Goal: Information Seeking & Learning: Check status

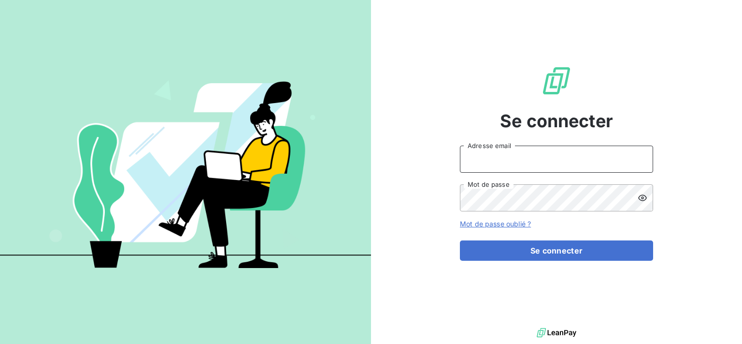
click at [493, 157] on input "Adresse email" at bounding box center [556, 158] width 193 height 27
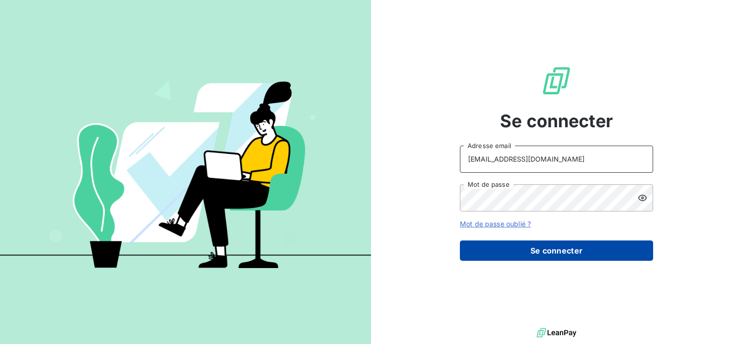
type input "[EMAIL_ADDRESS][DOMAIN_NAME]"
click at [500, 247] on button "Se connecter" at bounding box center [556, 250] width 193 height 20
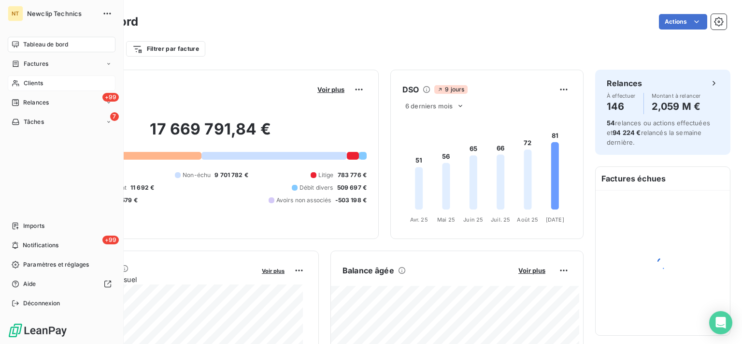
click at [47, 83] on div "Clients" at bounding box center [62, 82] width 108 height 15
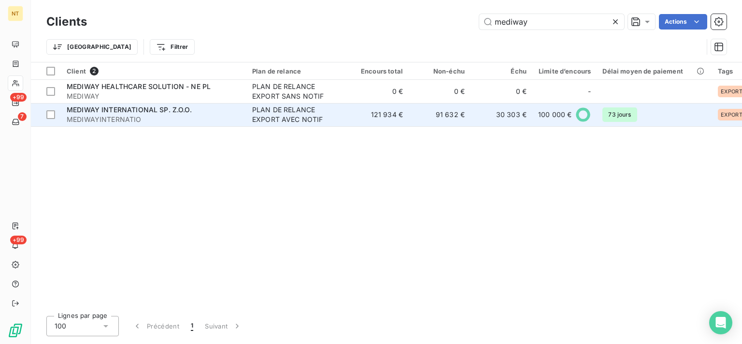
type input "mediway"
click at [417, 117] on td "91 632 €" at bounding box center [440, 114] width 62 height 23
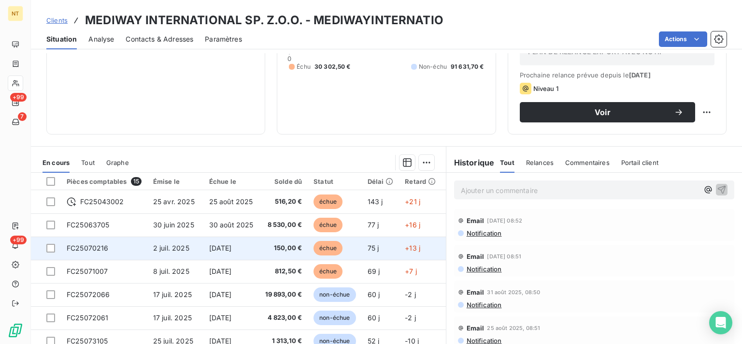
scroll to position [98, 0]
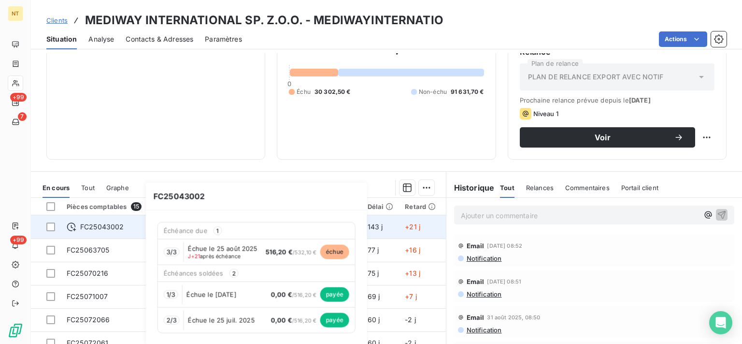
click at [88, 227] on span "FC25043002" at bounding box center [102, 227] width 44 height 10
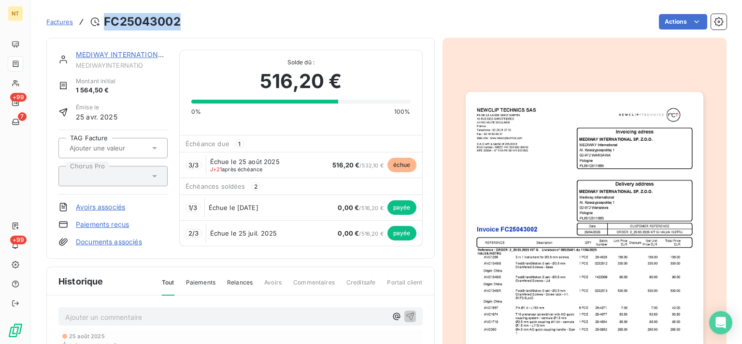
drag, startPoint x: 180, startPoint y: 23, endPoint x: 106, endPoint y: 22, distance: 73.4
click at [106, 22] on h3 "FC25043002" at bounding box center [142, 21] width 77 height 17
copy h3 "FC25043002"
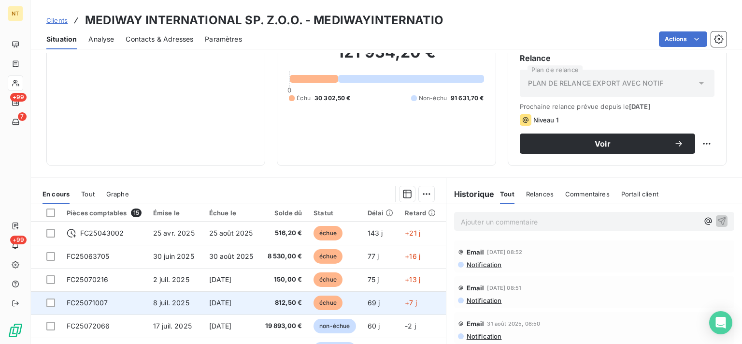
scroll to position [146, 0]
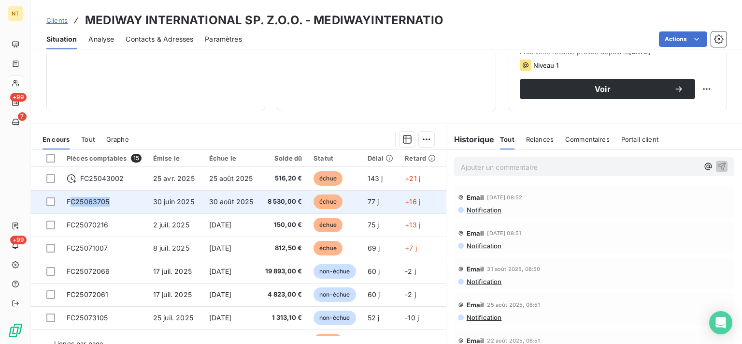
drag, startPoint x: 111, startPoint y: 199, endPoint x: 70, endPoint y: 202, distance: 41.2
click at [70, 202] on td "FC25063705" at bounding box center [104, 201] width 86 height 23
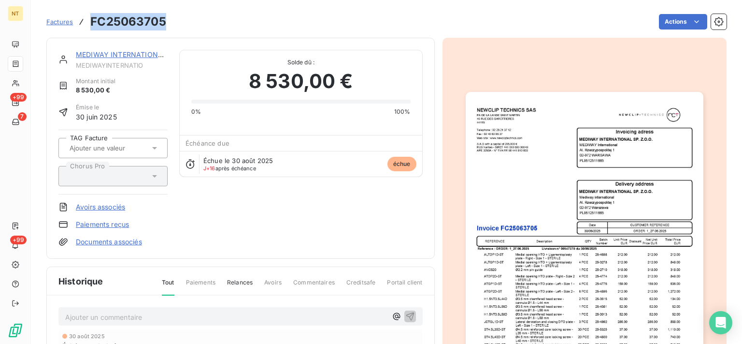
drag, startPoint x: 163, startPoint y: 18, endPoint x: 92, endPoint y: 26, distance: 72.0
click at [92, 26] on h3 "FC25063705" at bounding box center [128, 21] width 76 height 17
copy h3 "FC25063705"
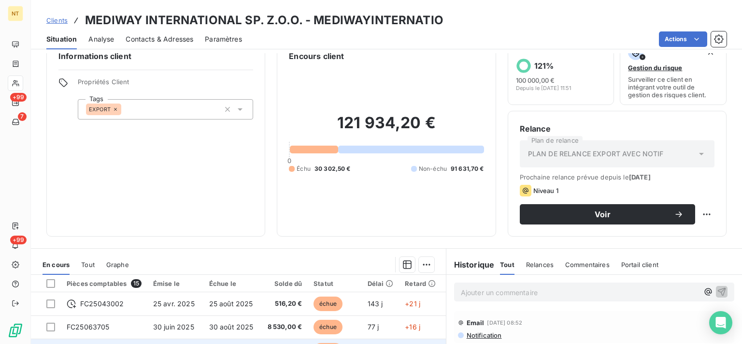
scroll to position [146, 0]
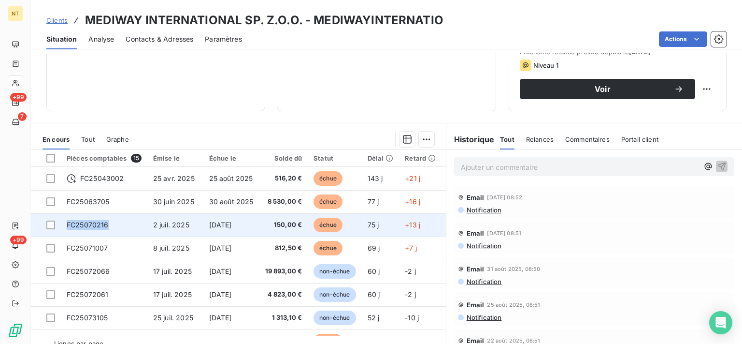
drag, startPoint x: 107, startPoint y: 224, endPoint x: 67, endPoint y: 226, distance: 39.7
click at [67, 226] on span "FC25070216" at bounding box center [88, 224] width 42 height 8
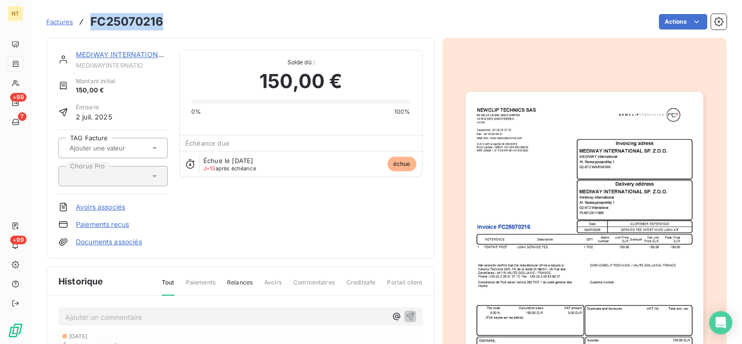
drag, startPoint x: 162, startPoint y: 22, endPoint x: 89, endPoint y: 25, distance: 73.5
click at [89, 25] on div "Factures FC25070216" at bounding box center [104, 21] width 117 height 17
copy h3 "FC25070216"
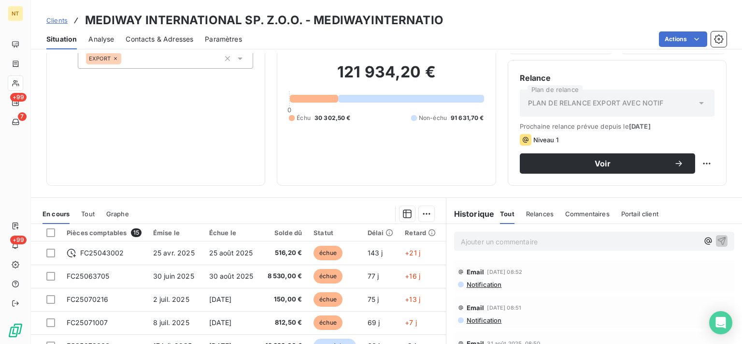
scroll to position [146, 0]
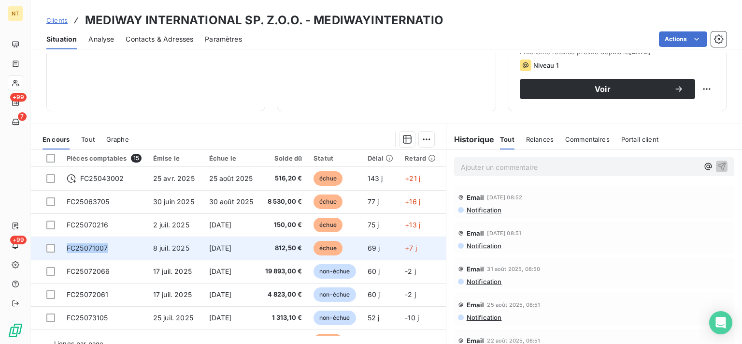
drag, startPoint x: 106, startPoint y: 245, endPoint x: 67, endPoint y: 247, distance: 39.7
click at [67, 247] on span "FC25071007" at bounding box center [88, 248] width 42 height 8
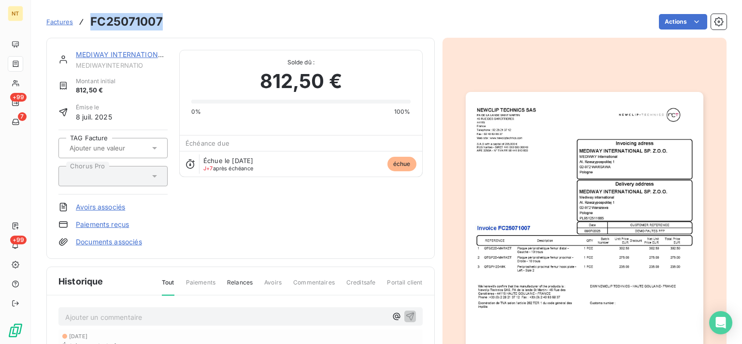
drag, startPoint x: 163, startPoint y: 19, endPoint x: 86, endPoint y: 21, distance: 76.9
click at [86, 21] on div "Factures FC25071007 Actions" at bounding box center [386, 22] width 680 height 20
copy div "FC25071007"
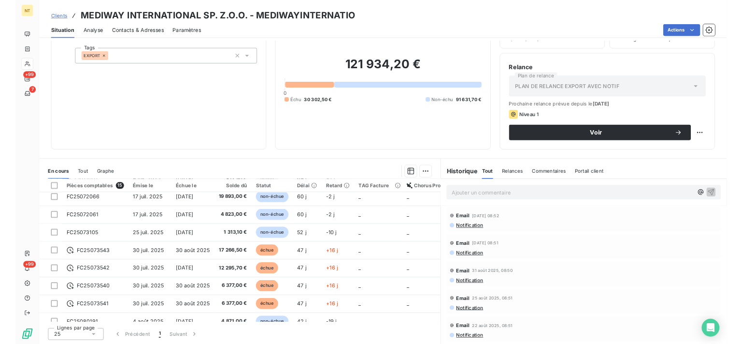
scroll to position [148, 0]
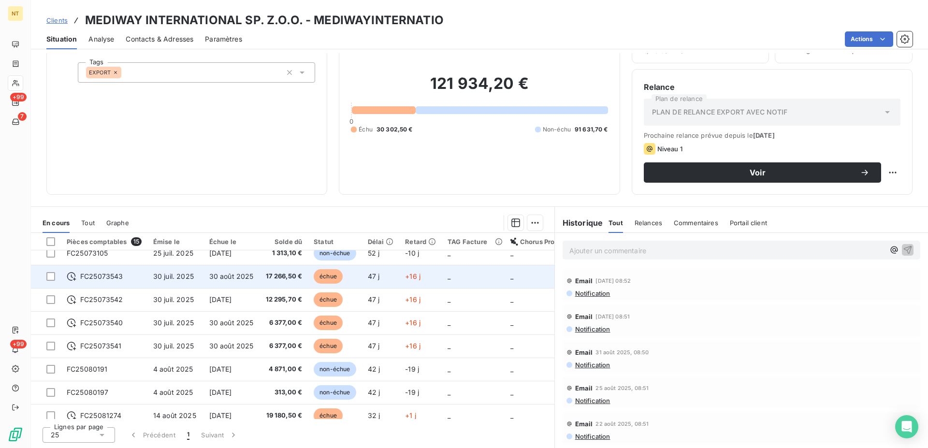
click at [211, 278] on span "30 août 2025" at bounding box center [231, 276] width 44 height 8
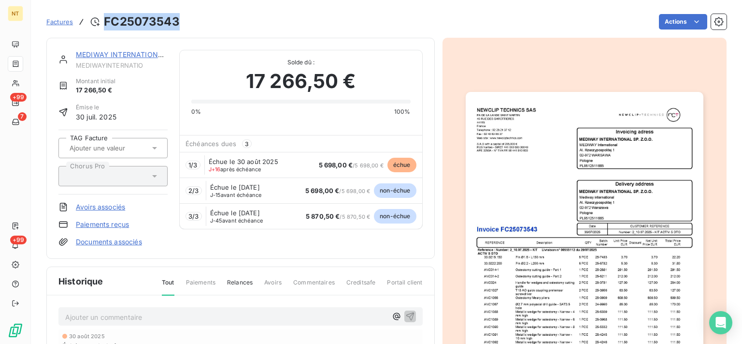
drag, startPoint x: 177, startPoint y: 18, endPoint x: 103, endPoint y: 22, distance: 74.0
click at [103, 22] on div "Factures FC25073543" at bounding box center [112, 21] width 133 height 17
copy h3 "FC25073543"
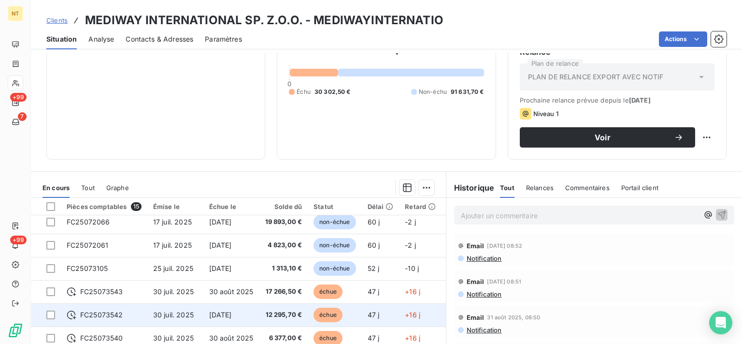
scroll to position [146, 0]
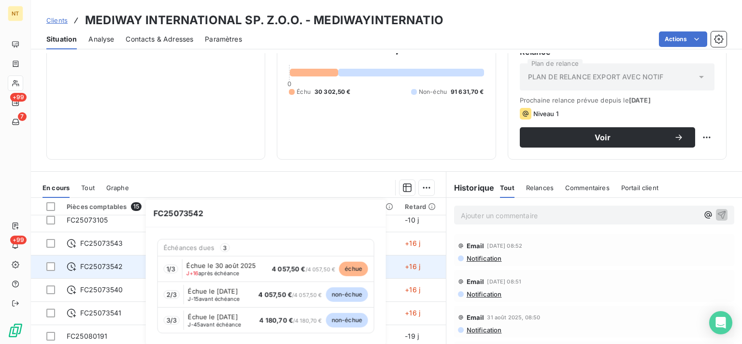
click at [117, 268] on span "FC25073542" at bounding box center [101, 266] width 43 height 10
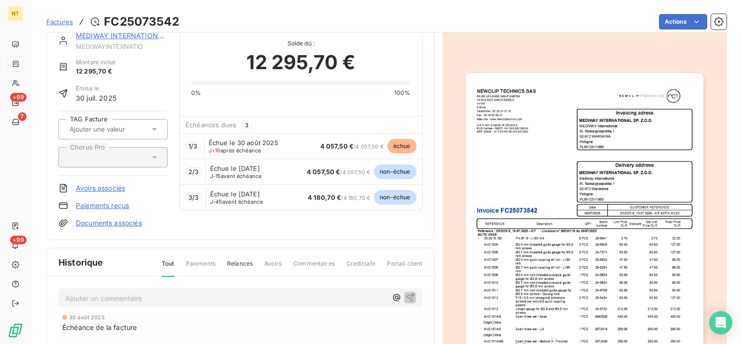
scroll to position [0, 0]
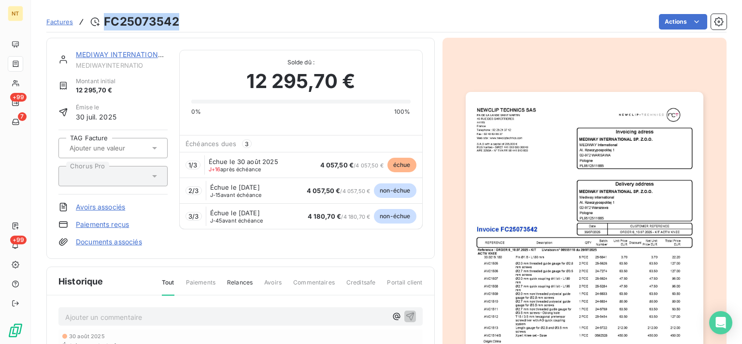
drag, startPoint x: 176, startPoint y: 19, endPoint x: 105, endPoint y: 24, distance: 71.2
click at [105, 24] on h3 "FC25073542" at bounding box center [141, 21] width 75 height 17
copy h3 "FC25073542"
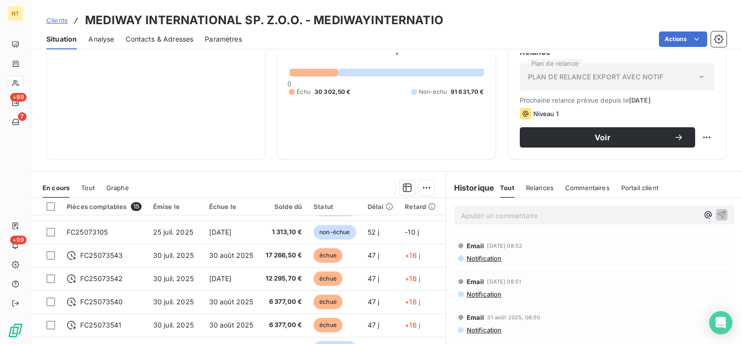
scroll to position [146, 0]
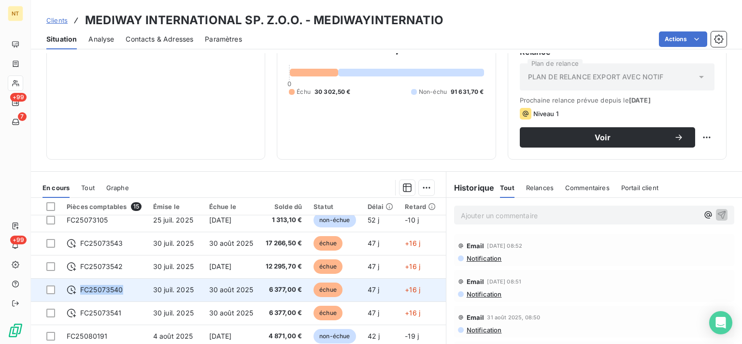
drag, startPoint x: 124, startPoint y: 289, endPoint x: 81, endPoint y: 288, distance: 43.5
click at [81, 288] on div "FC25073540" at bounding box center [104, 290] width 75 height 10
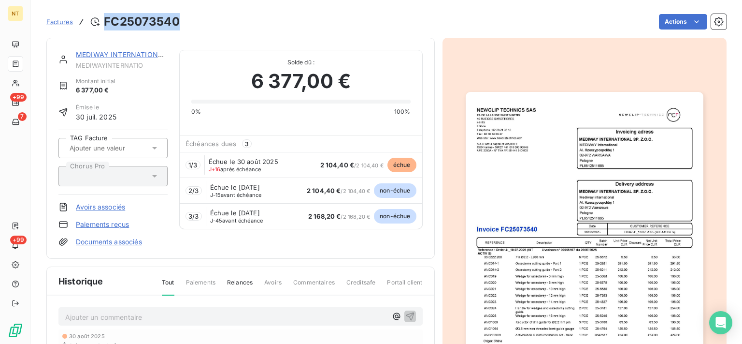
drag, startPoint x: 180, startPoint y: 22, endPoint x: 98, endPoint y: 31, distance: 83.1
click at [98, 31] on div "Factures FC25073540 Actions" at bounding box center [386, 22] width 680 height 20
copy div "FC25073540"
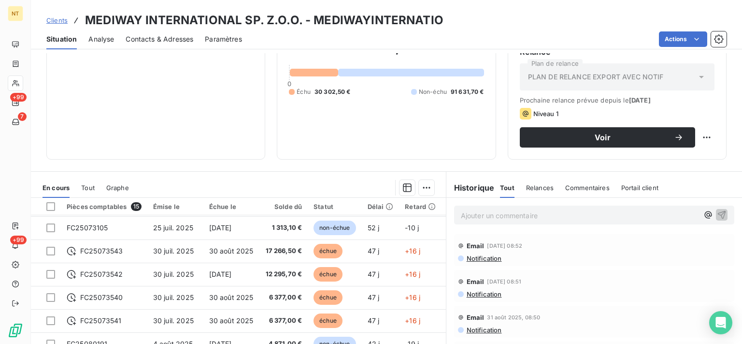
scroll to position [187, 0]
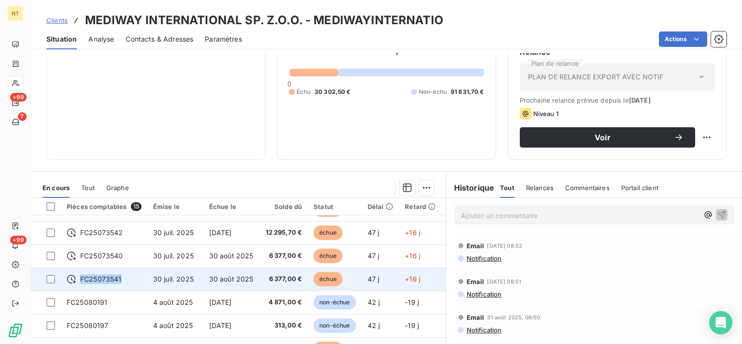
drag, startPoint x: 121, startPoint y: 273, endPoint x: 82, endPoint y: 274, distance: 39.1
click at [82, 274] on span "FC25073541" at bounding box center [101, 279] width 42 height 10
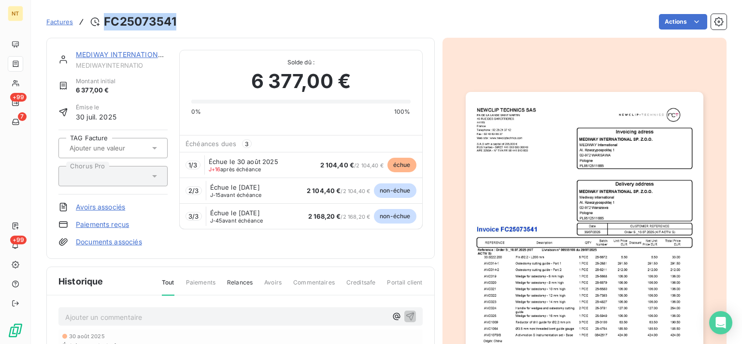
drag, startPoint x: 177, startPoint y: 21, endPoint x: 106, endPoint y: 22, distance: 71.0
click at [106, 22] on div "Factures FC25073541 Actions" at bounding box center [386, 22] width 680 height 20
copy h3 "FC25073541"
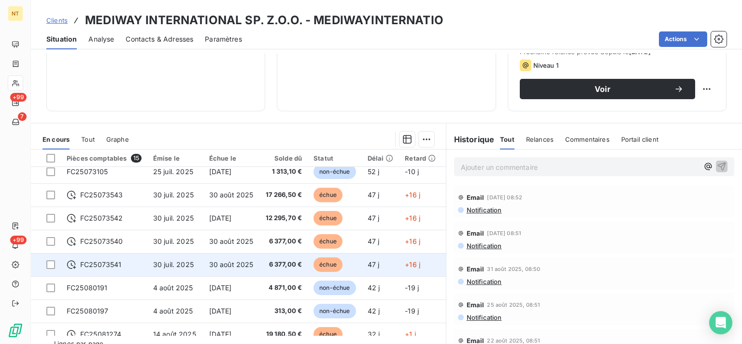
scroll to position [187, 0]
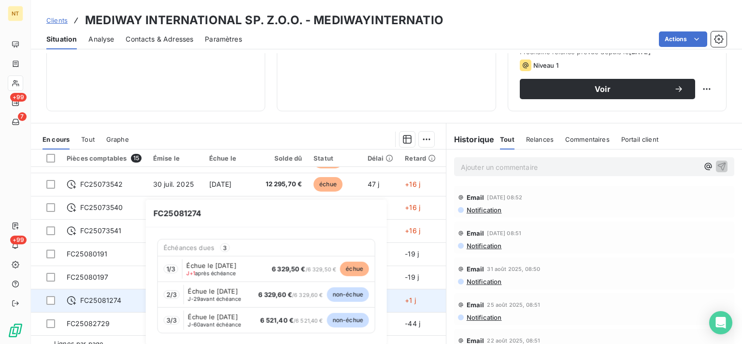
click at [88, 295] on span "FC25081274" at bounding box center [101, 300] width 42 height 10
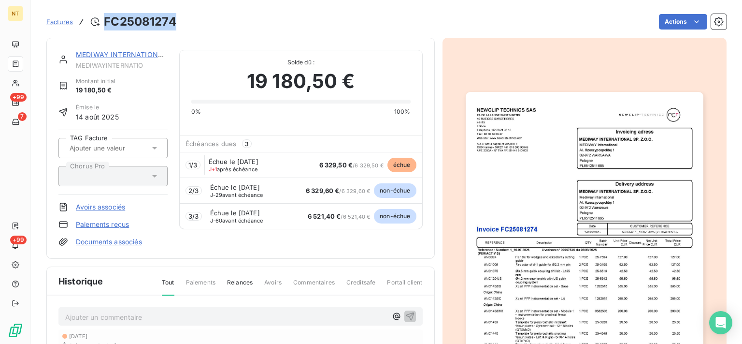
drag, startPoint x: 179, startPoint y: 21, endPoint x: 104, endPoint y: 26, distance: 75.1
click at [104, 26] on div "Factures FC25081274 Actions" at bounding box center [386, 22] width 680 height 20
copy h3 "FC25081274"
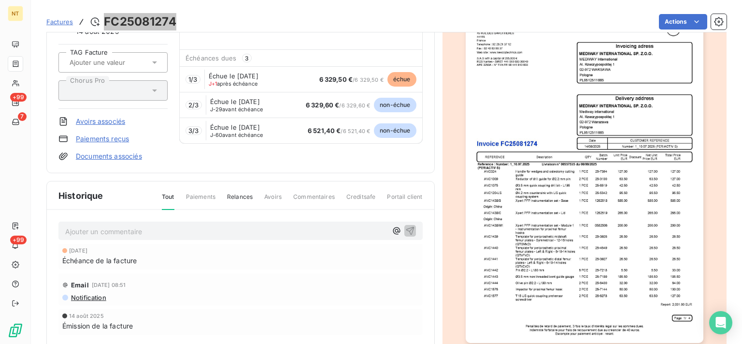
scroll to position [98, 0]
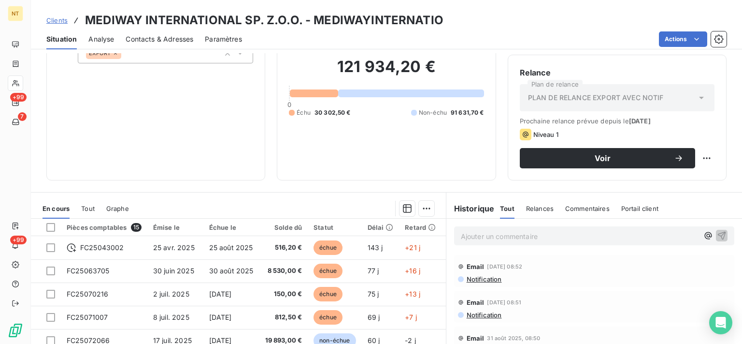
scroll to position [69, 0]
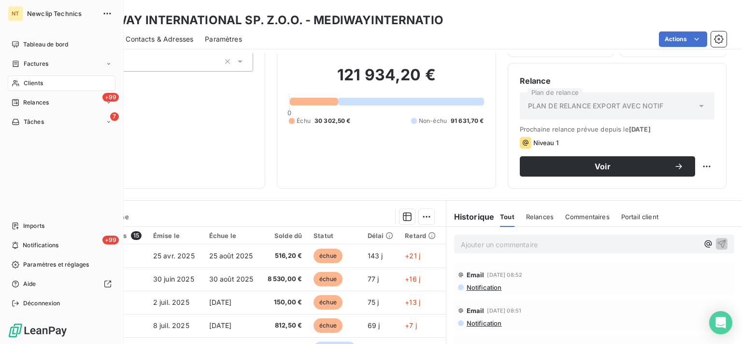
click at [43, 84] on div "Clients" at bounding box center [62, 82] width 108 height 15
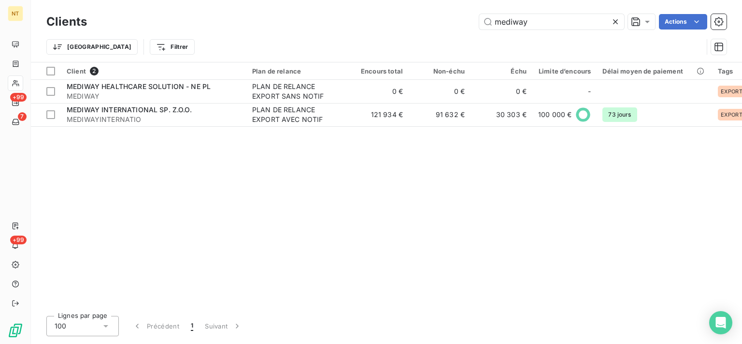
click at [618, 21] on icon at bounding box center [616, 22] width 10 height 10
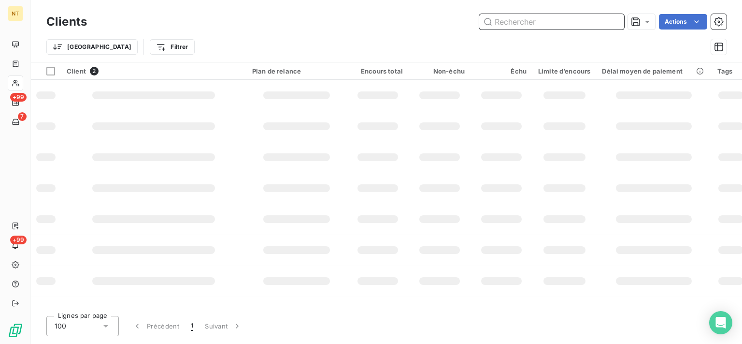
click at [499, 24] on input "text" at bounding box center [551, 21] width 145 height 15
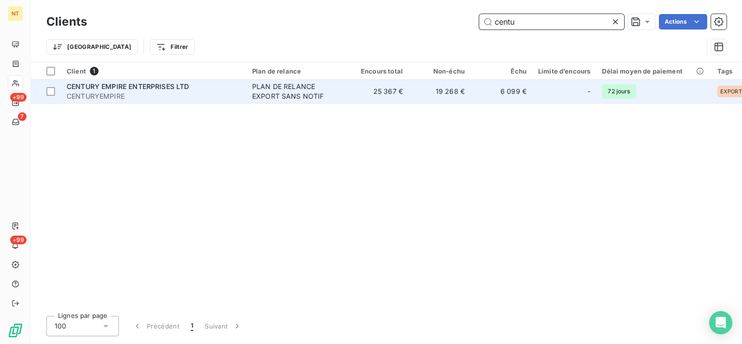
type input "centu"
click at [261, 94] on div "PLAN DE RELANCE EXPORT SANS NOTIF" at bounding box center [296, 91] width 89 height 19
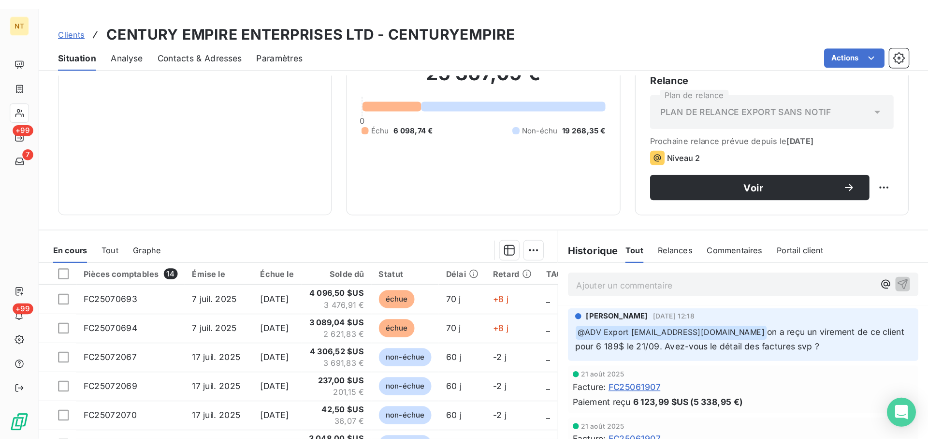
scroll to position [98, 0]
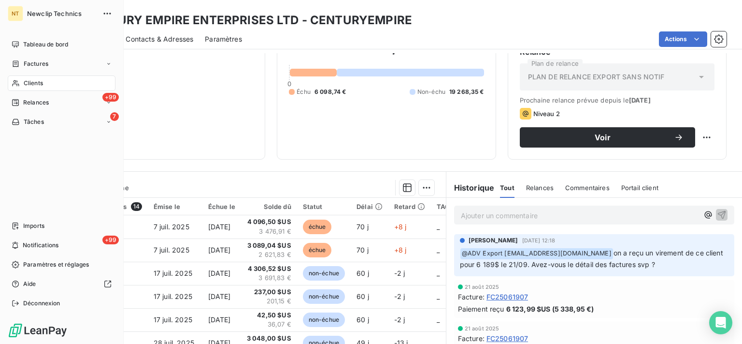
click at [59, 84] on div "Clients" at bounding box center [62, 82] width 108 height 15
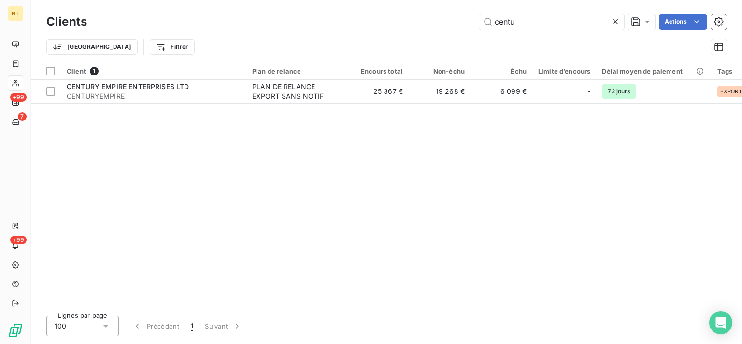
drag, startPoint x: 521, startPoint y: 20, endPoint x: 445, endPoint y: 25, distance: 77.0
click at [479, 21] on input "centu" at bounding box center [551, 21] width 145 height 15
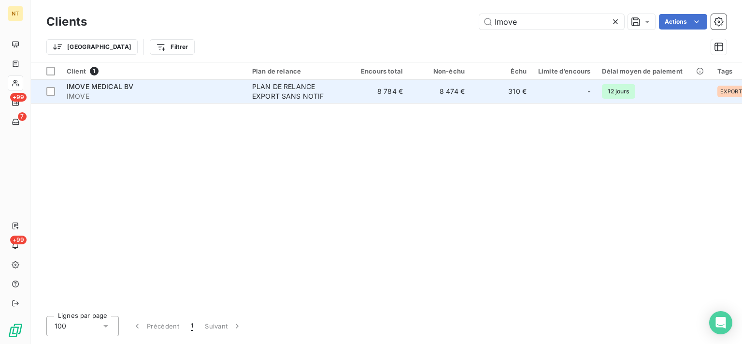
type input "Imove"
click at [242, 94] on td "IMOVE MEDICAL BV IMOVE" at bounding box center [154, 91] width 186 height 23
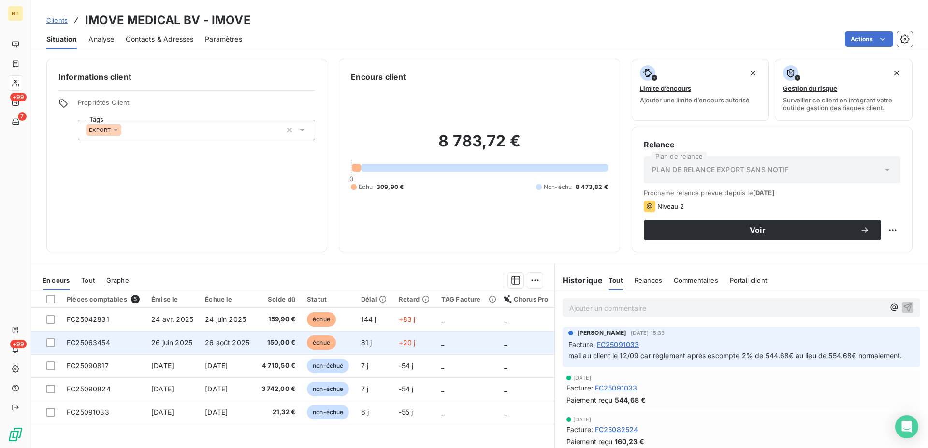
click at [224, 343] on span "26 août 2025" at bounding box center [227, 342] width 44 height 8
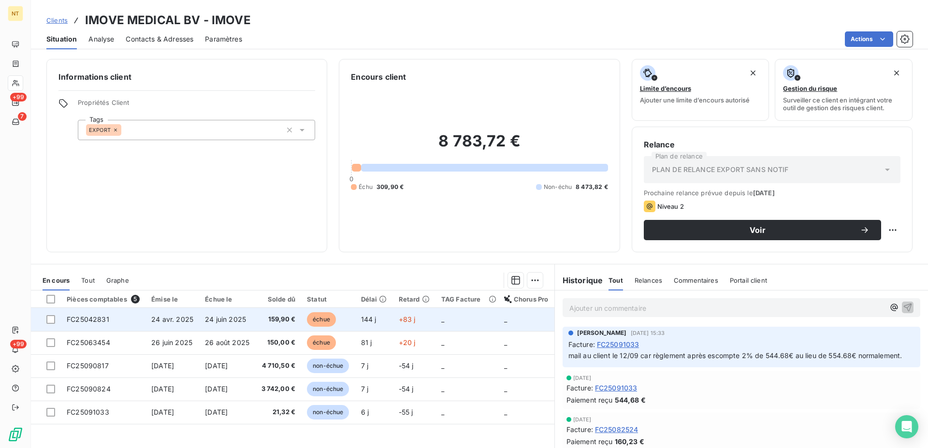
click at [218, 318] on span "24 juin 2025" at bounding box center [225, 319] width 41 height 8
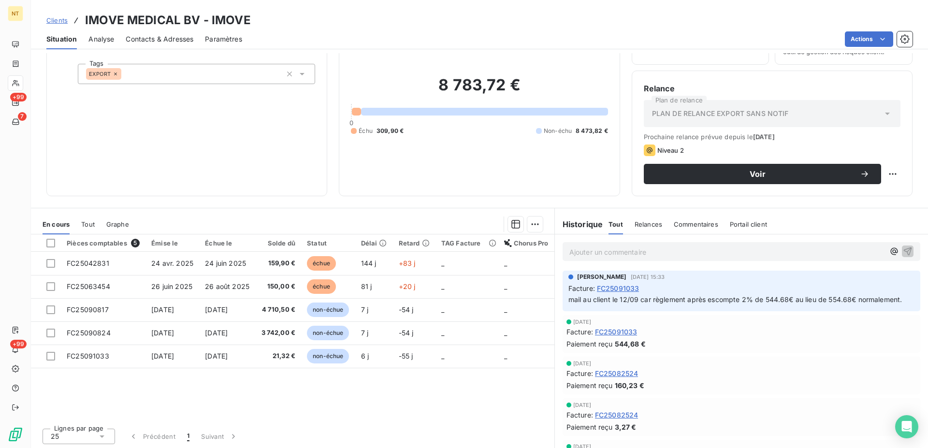
scroll to position [58, 0]
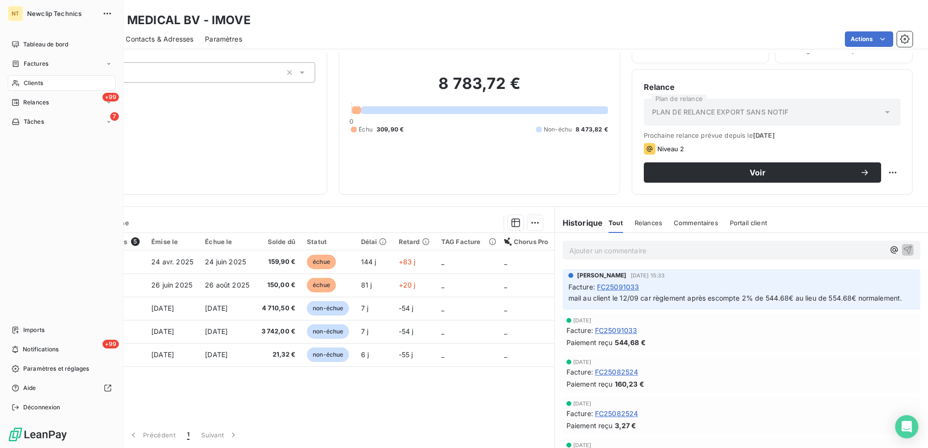
click at [44, 83] on div "Clients" at bounding box center [62, 82] width 108 height 15
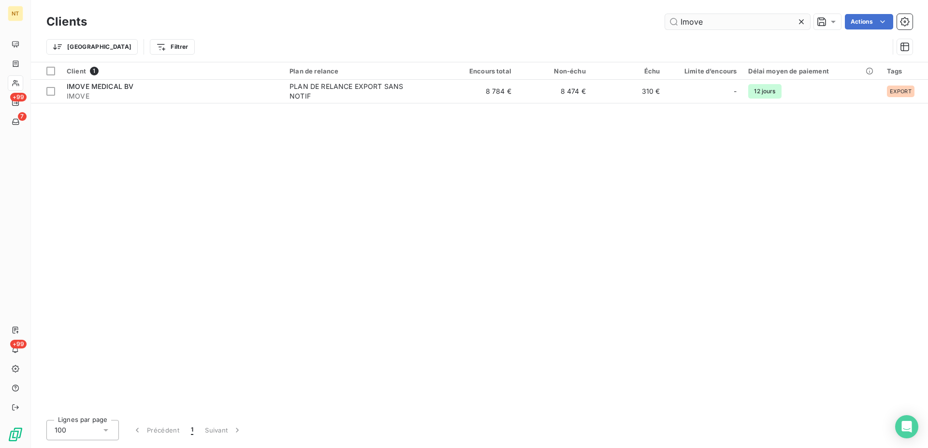
drag, startPoint x: 702, startPoint y: 25, endPoint x: 691, endPoint y: 26, distance: 10.2
click at [670, 25] on input "Imove" at bounding box center [737, 21] width 145 height 15
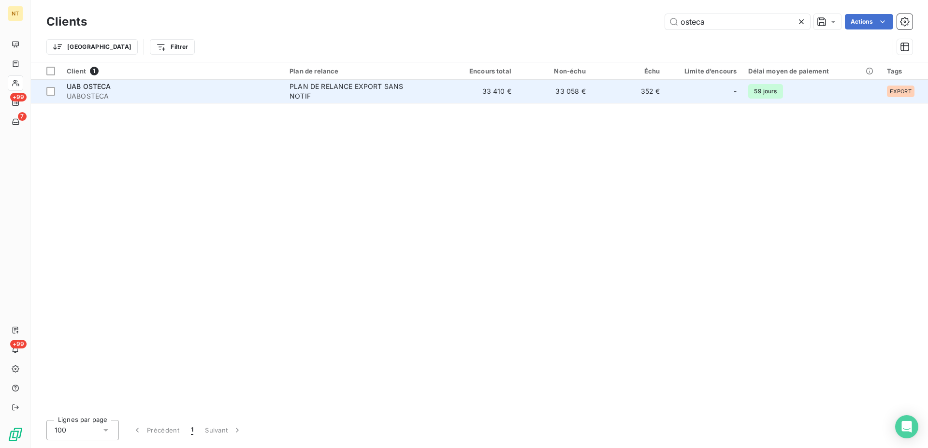
type input "osteca"
click at [372, 87] on div "PLAN DE RELANCE EXPORT SANS NOTIF" at bounding box center [349, 91] width 121 height 19
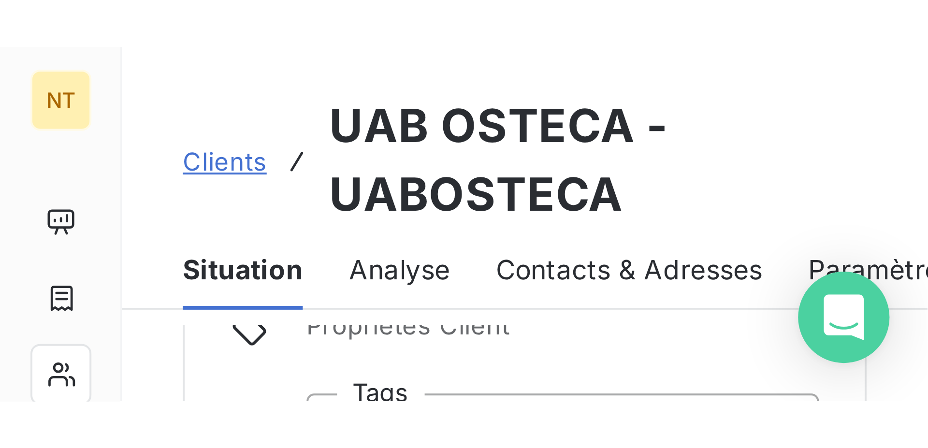
scroll to position [49, 0]
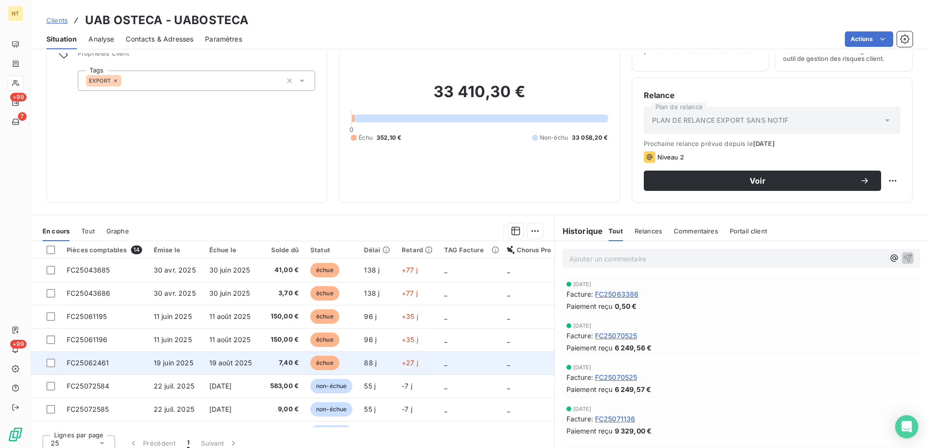
click at [227, 343] on span "19 août 2025" at bounding box center [230, 363] width 43 height 8
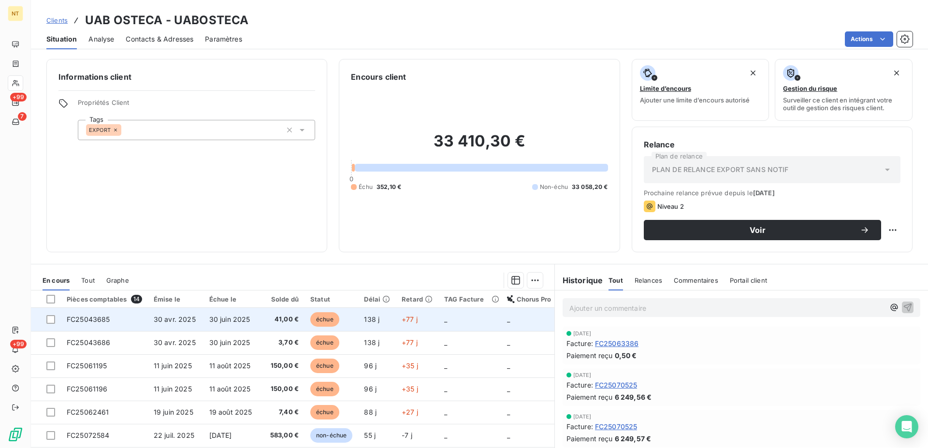
click at [290, 319] on span "41,00 €" at bounding box center [281, 320] width 35 height 10
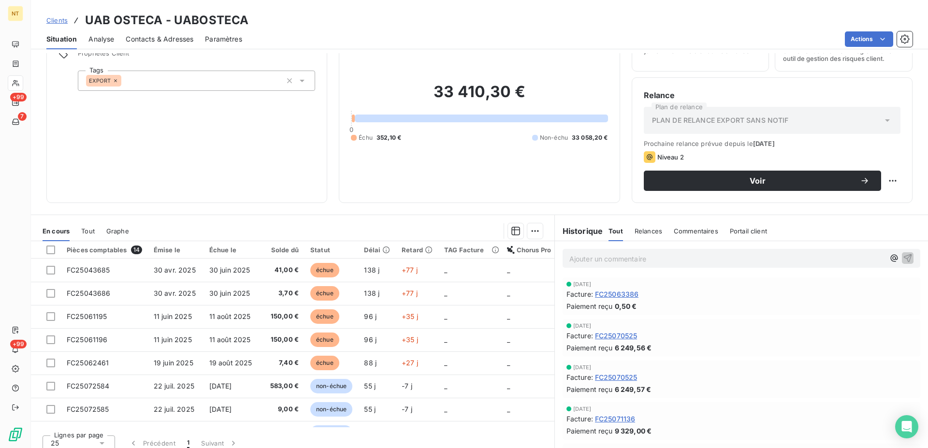
scroll to position [58, 0]
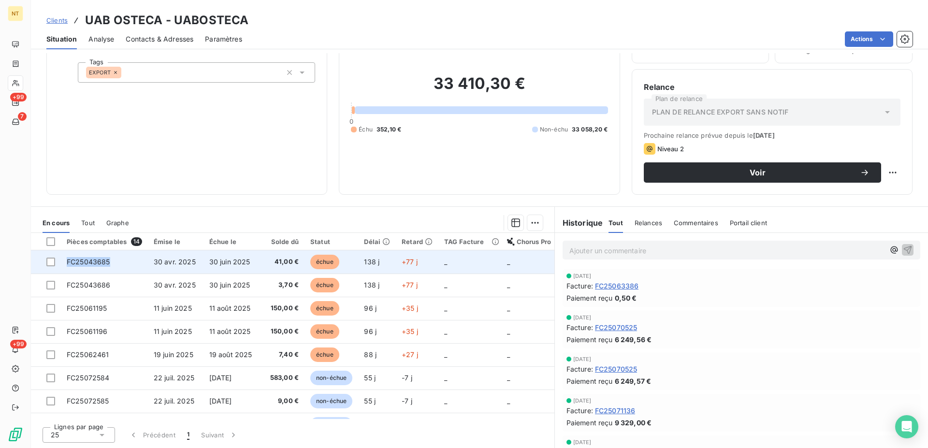
drag, startPoint x: 111, startPoint y: 262, endPoint x: 66, endPoint y: 262, distance: 44.5
click at [66, 262] on td "FC25043685" at bounding box center [104, 261] width 87 height 23
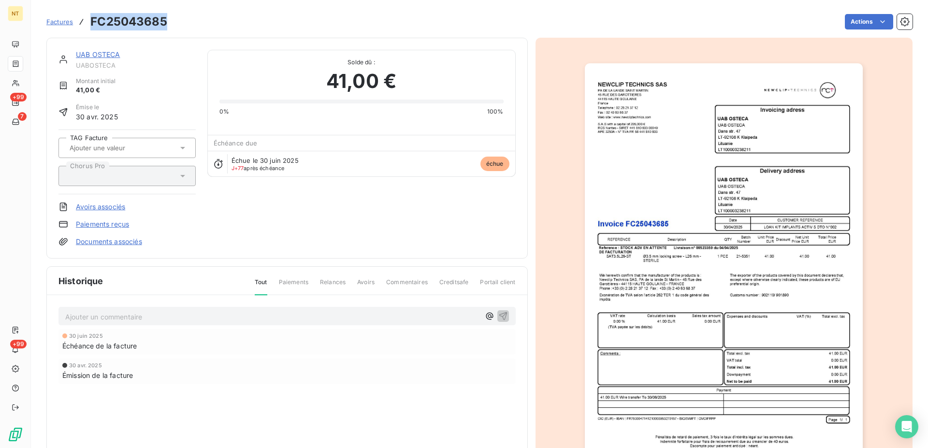
drag, startPoint x: 164, startPoint y: 20, endPoint x: 91, endPoint y: 25, distance: 73.6
click at [91, 25] on h3 "FC25043685" at bounding box center [128, 21] width 77 height 17
copy h3 "FC25043685"
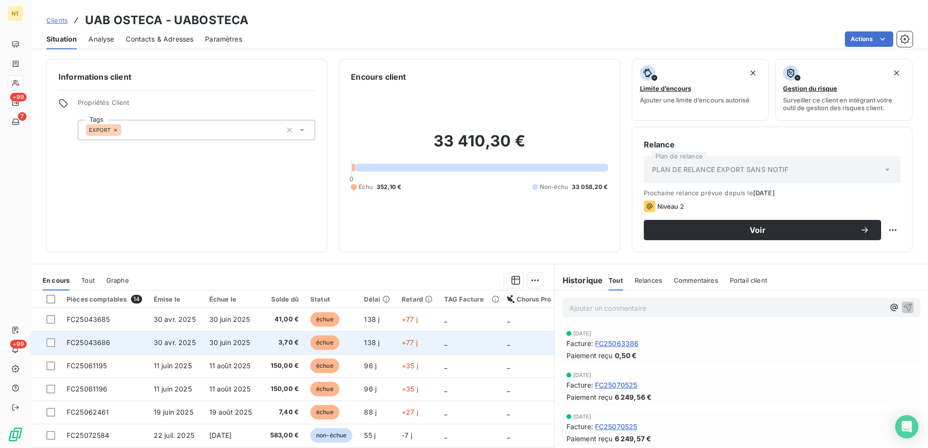
click at [226, 343] on span "30 juin 2025" at bounding box center [229, 342] width 41 height 8
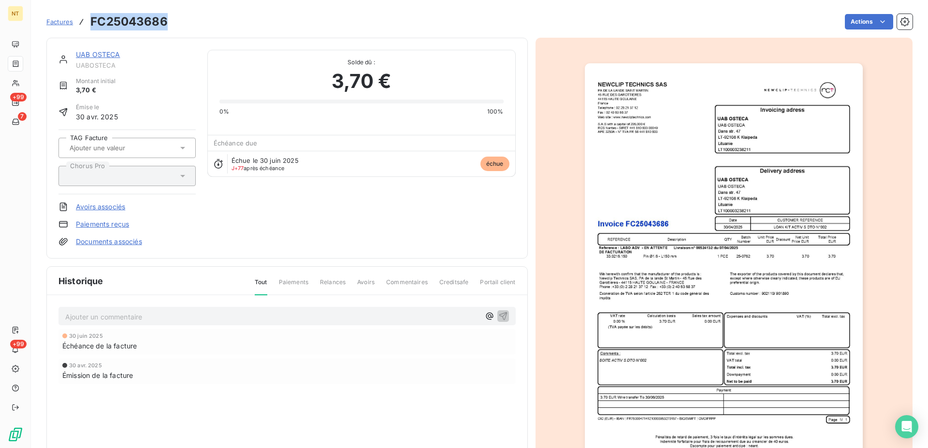
drag, startPoint x: 168, startPoint y: 27, endPoint x: 88, endPoint y: 29, distance: 79.3
click at [88, 29] on div "Factures FC25043686 Actions" at bounding box center [479, 22] width 866 height 20
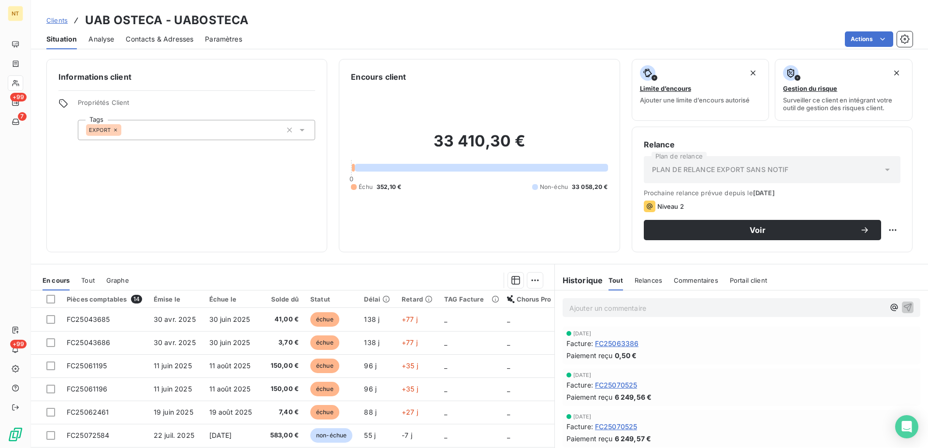
scroll to position [49, 0]
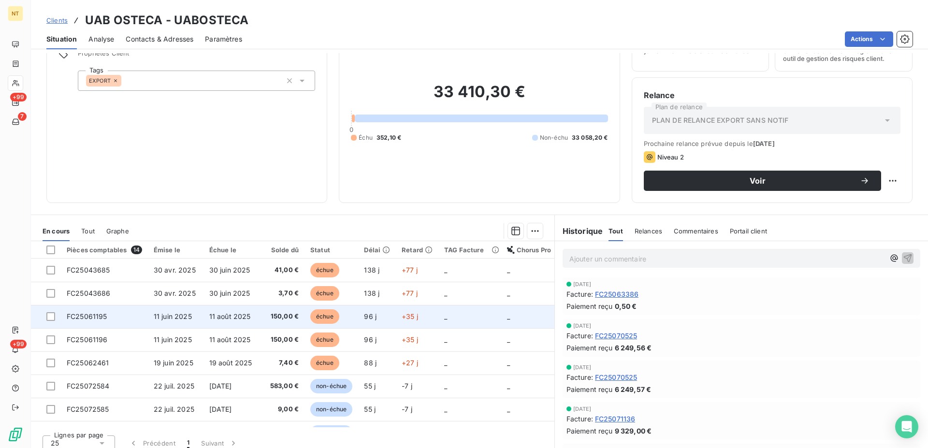
click at [81, 317] on span "FC25061195" at bounding box center [87, 316] width 41 height 8
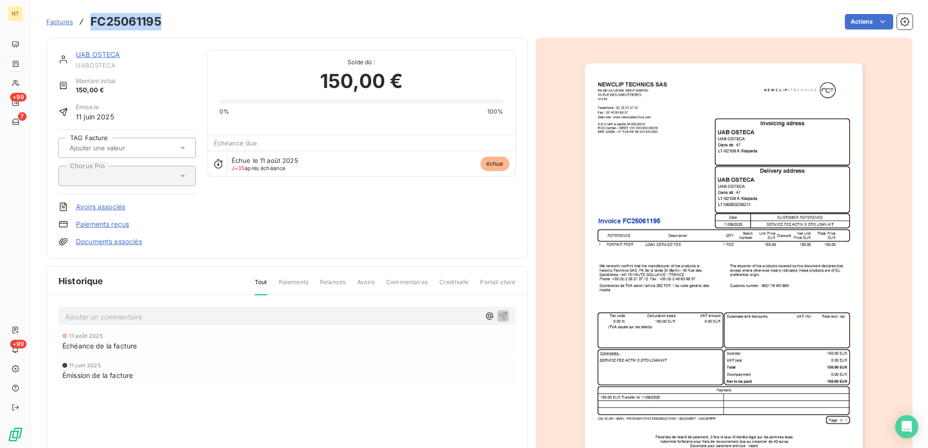
drag, startPoint x: 162, startPoint y: 23, endPoint x: 91, endPoint y: 23, distance: 70.5
click at [91, 23] on div "Factures FC25061195 Actions" at bounding box center [479, 22] width 866 height 20
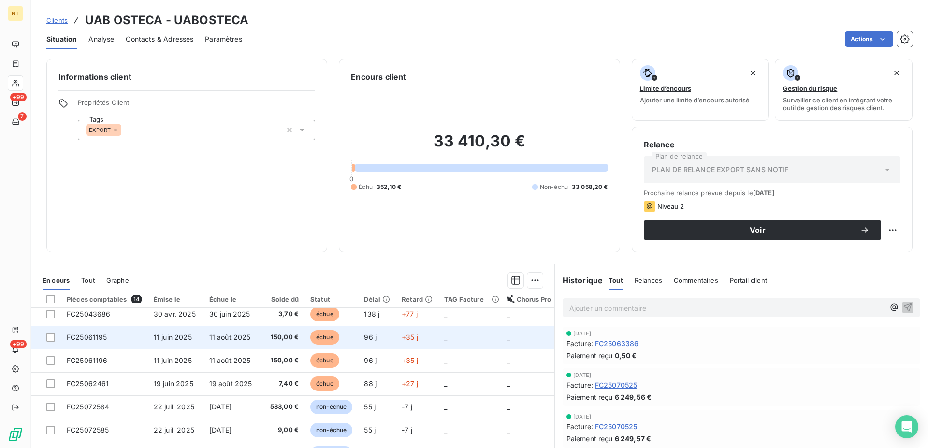
scroll to position [49, 0]
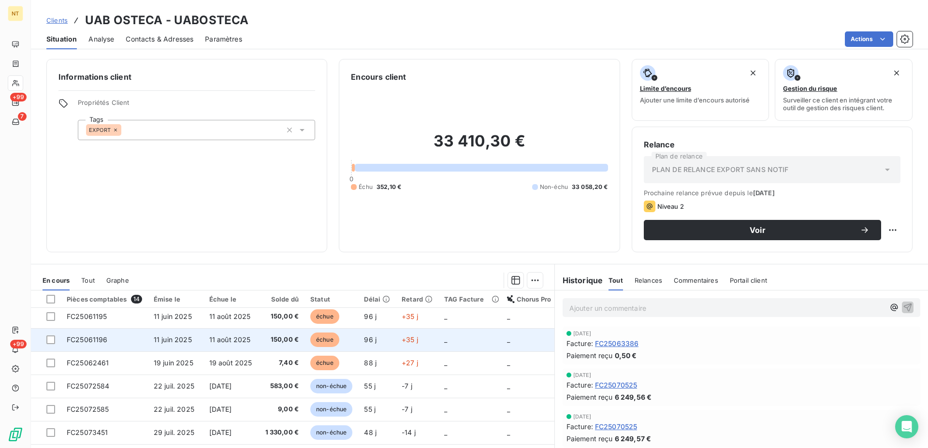
click at [114, 336] on td "FC25061196" at bounding box center [104, 339] width 87 height 23
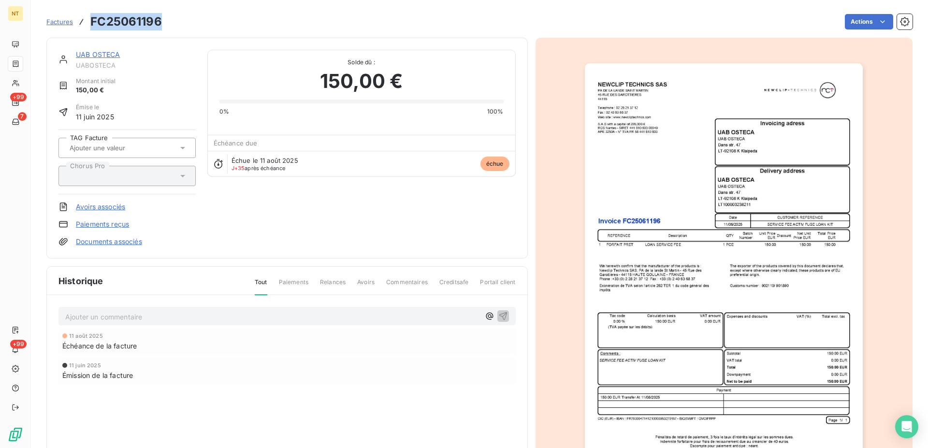
drag, startPoint x: 159, startPoint y: 22, endPoint x: 93, endPoint y: 27, distance: 66.8
click at [93, 27] on h3 "FC25061196" at bounding box center [126, 21] width 72 height 17
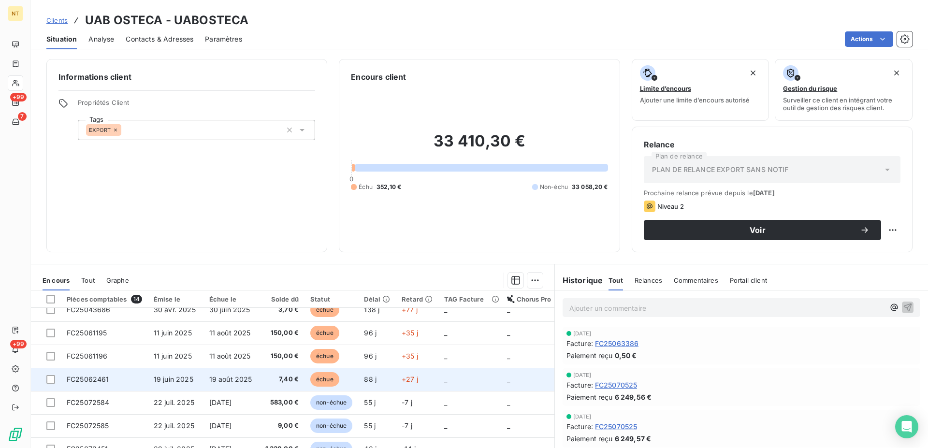
scroll to position [49, 0]
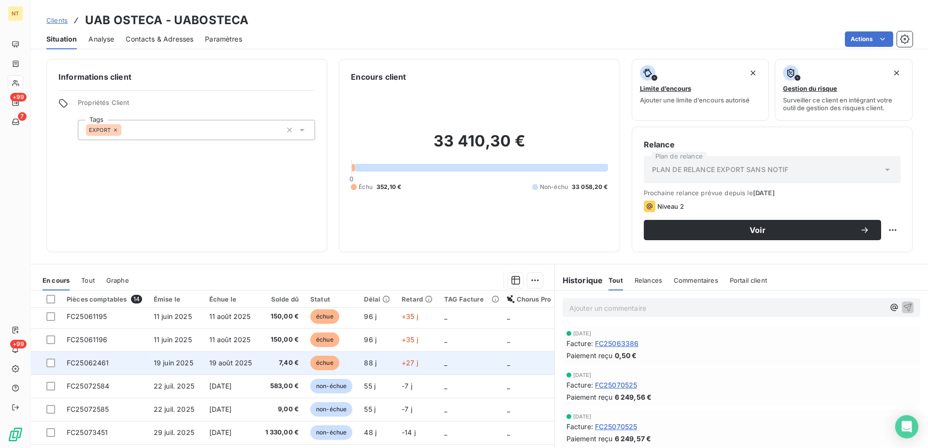
click at [101, 343] on span "FC25062461" at bounding box center [88, 363] width 43 height 8
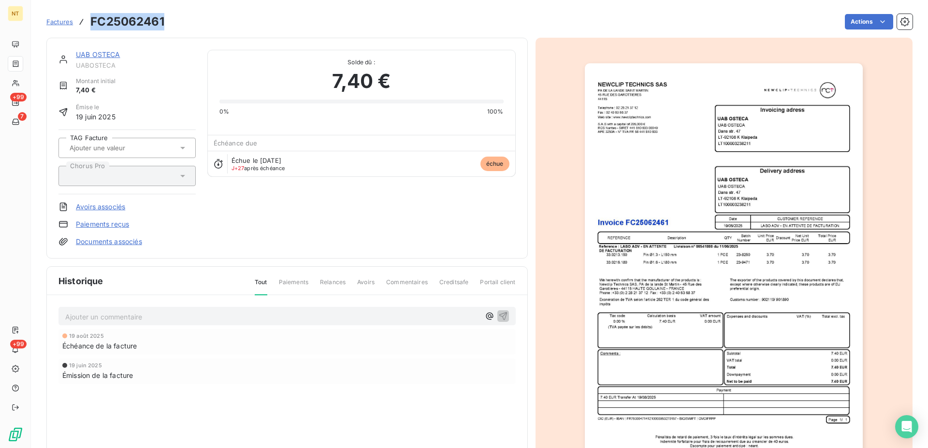
drag, startPoint x: 171, startPoint y: 23, endPoint x: 93, endPoint y: 25, distance: 77.3
click at [93, 25] on div "Factures FC25062461 Actions" at bounding box center [479, 22] width 866 height 20
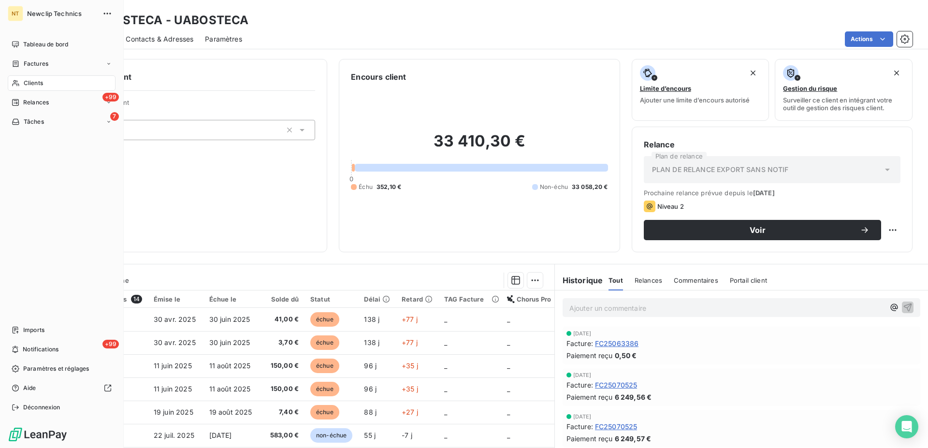
click at [45, 81] on div "Clients" at bounding box center [62, 82] width 108 height 15
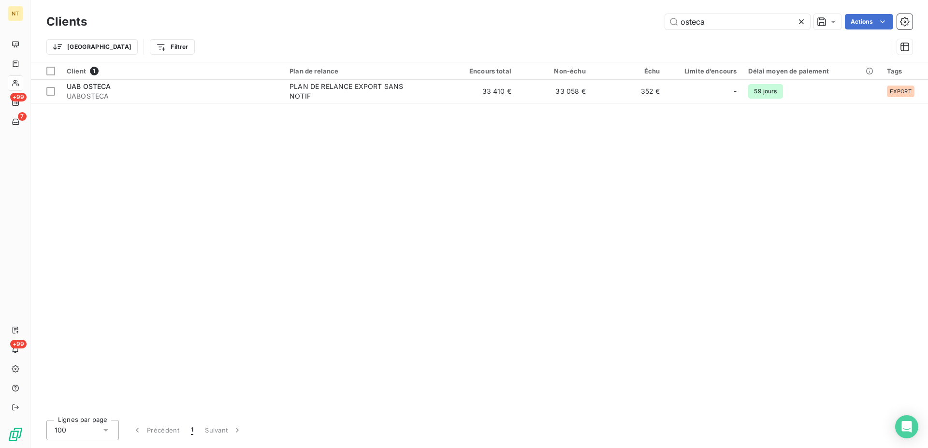
drag, startPoint x: 709, startPoint y: 22, endPoint x: 644, endPoint y: 26, distance: 64.9
click at [665, 24] on input "osteca" at bounding box center [737, 21] width 145 height 15
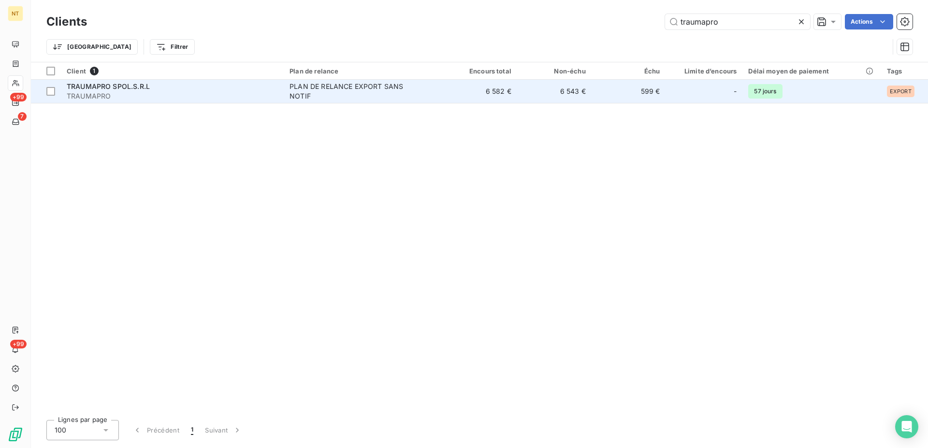
type input "traumapro"
click at [314, 84] on div "PLAN DE RELANCE EXPORT SANS NOTIF" at bounding box center [349, 91] width 121 height 19
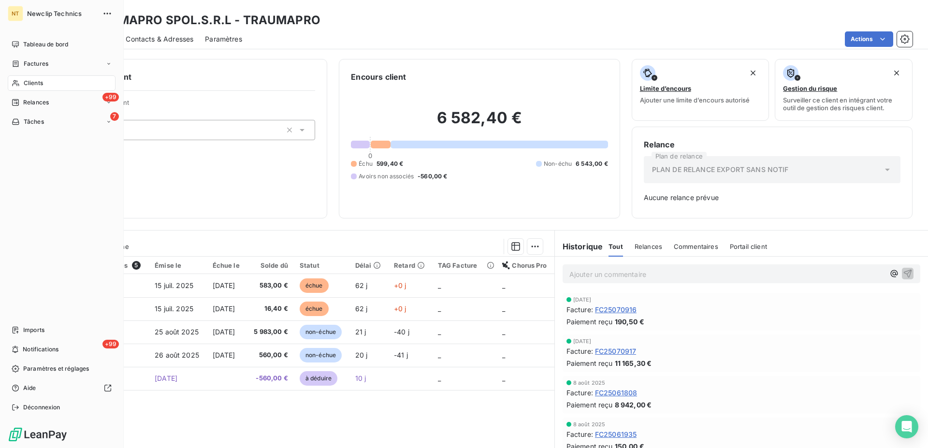
click at [36, 83] on span "Clients" at bounding box center [33, 83] width 19 height 9
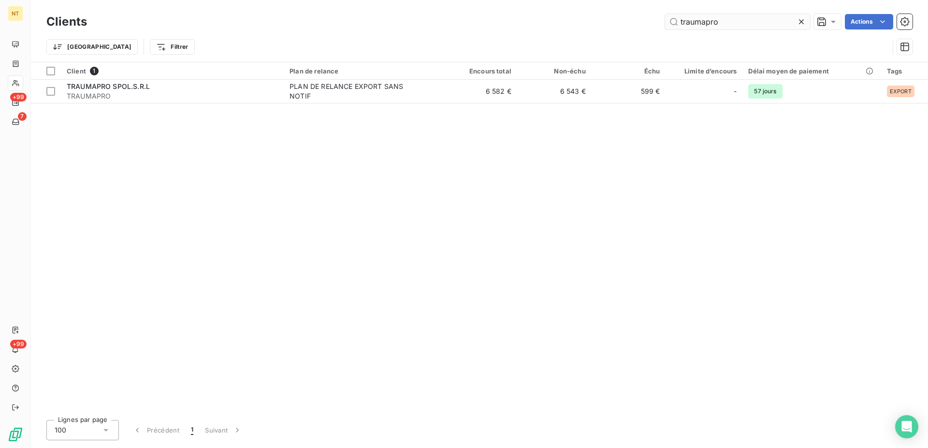
drag, startPoint x: 719, startPoint y: 24, endPoint x: 663, endPoint y: 24, distance: 55.1
click at [665, 24] on input "traumapro" at bounding box center [737, 21] width 145 height 15
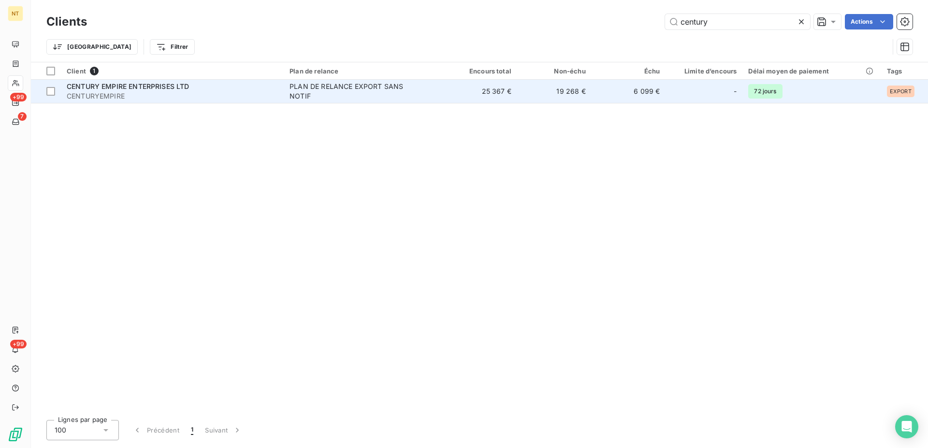
type input "century"
click at [305, 94] on div "PLAN DE RELANCE EXPORT SANS NOTIF" at bounding box center [349, 91] width 121 height 19
